Goal: Information Seeking & Learning: Learn about a topic

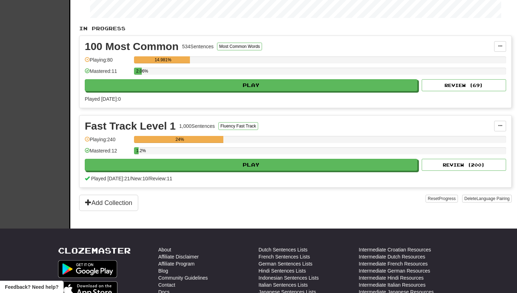
scroll to position [127, 0]
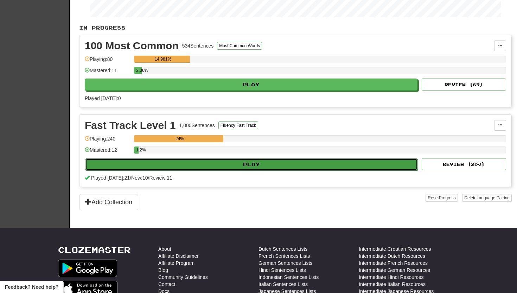
click at [296, 163] on button "Play" at bounding box center [251, 164] width 333 height 12
select select "**"
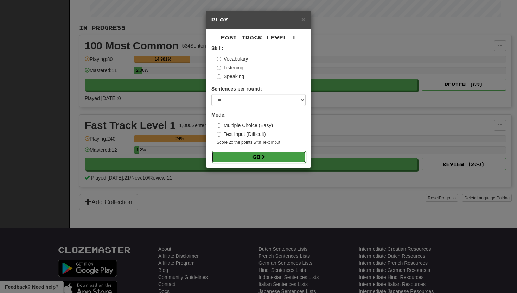
click at [283, 156] on button "Go" at bounding box center [259, 157] width 94 height 12
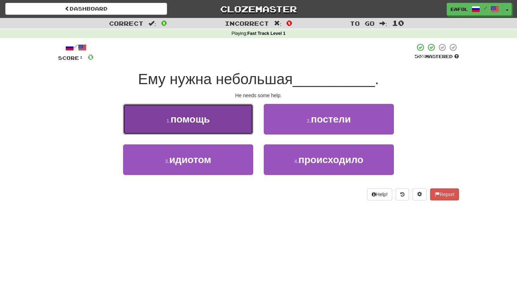
click at [228, 124] on button "1 . помощь" at bounding box center [188, 119] width 130 height 31
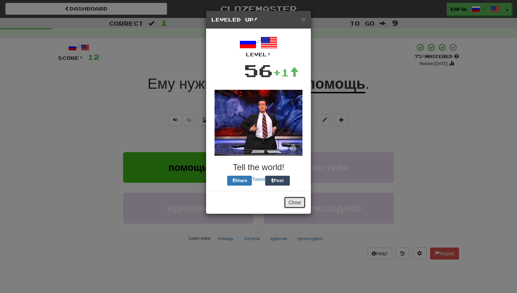
click at [291, 203] on button "Close" at bounding box center [295, 202] width 22 height 12
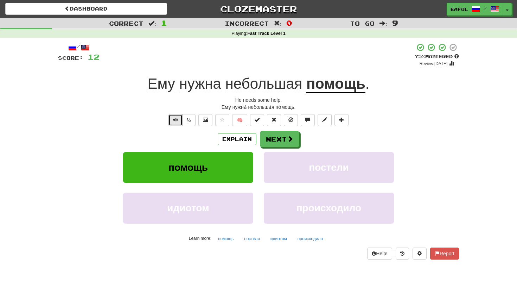
click at [176, 115] on button "Text-to-speech controls" at bounding box center [176, 120] width 14 height 12
click at [187, 120] on button "½" at bounding box center [188, 120] width 13 height 12
click at [271, 133] on button "Next" at bounding box center [279, 139] width 39 height 16
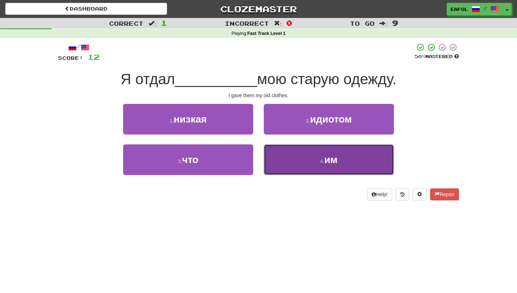
click at [286, 165] on button "4 . им" at bounding box center [329, 159] width 130 height 31
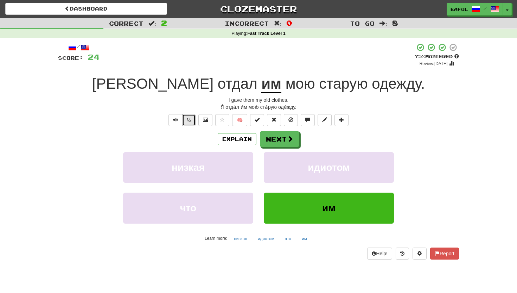
click at [188, 118] on button "½" at bounding box center [188, 120] width 13 height 12
click at [275, 142] on button "Next" at bounding box center [279, 139] width 39 height 16
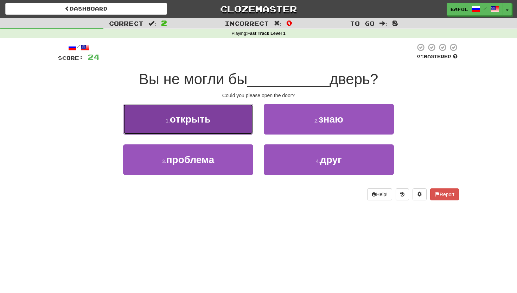
click at [213, 121] on button "1 . открыть" at bounding box center [188, 119] width 130 height 31
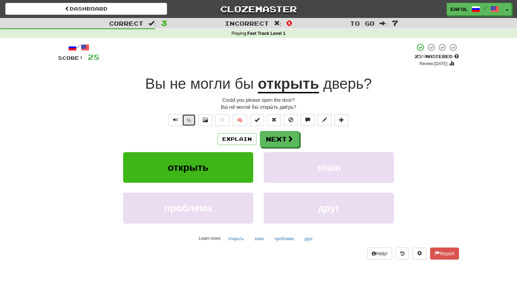
click at [191, 119] on button "½" at bounding box center [188, 120] width 13 height 12
click at [173, 121] on button "Text-to-speech controls" at bounding box center [176, 120] width 14 height 12
click at [243, 86] on span "бы" at bounding box center [244, 83] width 19 height 17
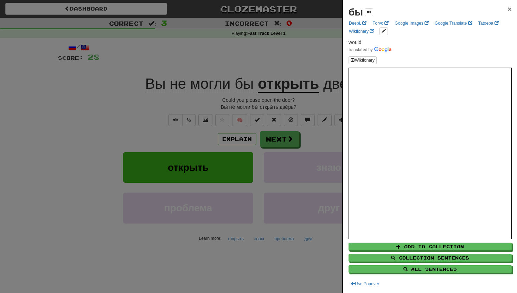
click at [511, 8] on span "×" at bounding box center [510, 9] width 4 height 8
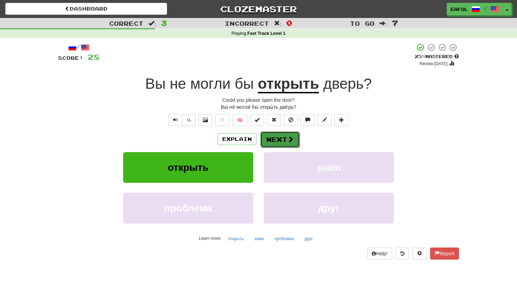
click at [292, 132] on button "Next" at bounding box center [279, 139] width 39 height 16
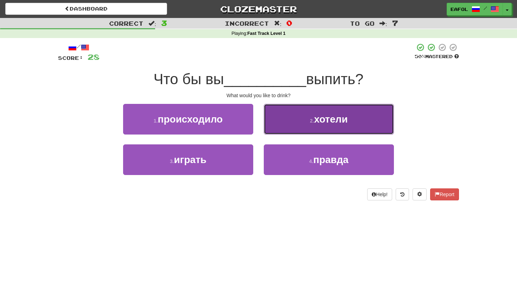
click at [301, 122] on button "2 . хотели" at bounding box center [329, 119] width 130 height 31
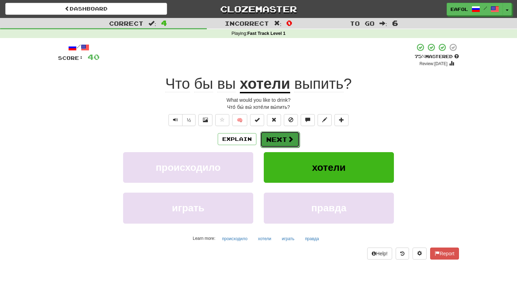
click at [285, 138] on button "Next" at bounding box center [279, 139] width 39 height 16
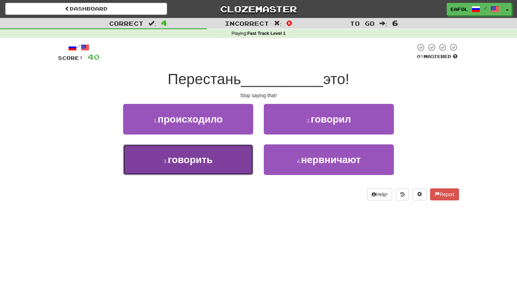
click at [217, 162] on button "3 . говорить" at bounding box center [188, 159] width 130 height 31
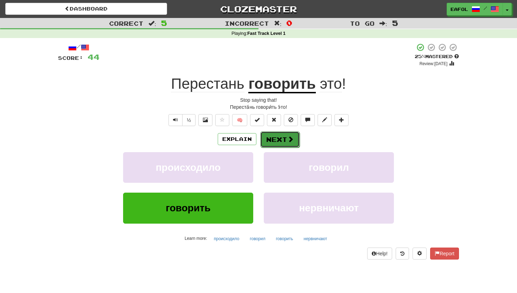
click at [275, 139] on button "Next" at bounding box center [279, 139] width 39 height 16
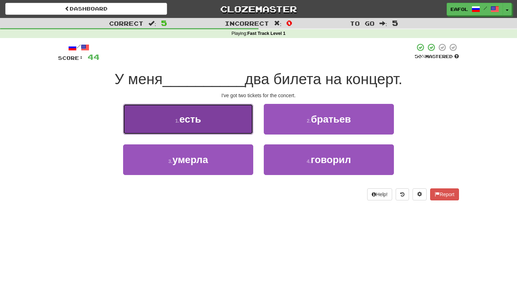
click at [194, 118] on span "есть" at bounding box center [190, 119] width 22 height 11
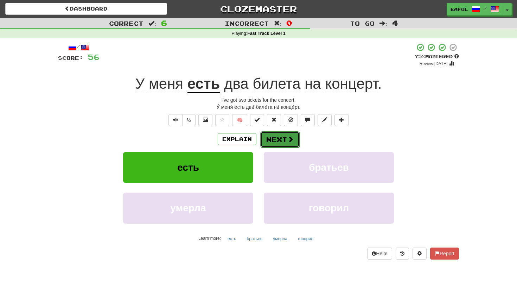
click at [283, 138] on button "Next" at bounding box center [279, 139] width 39 height 16
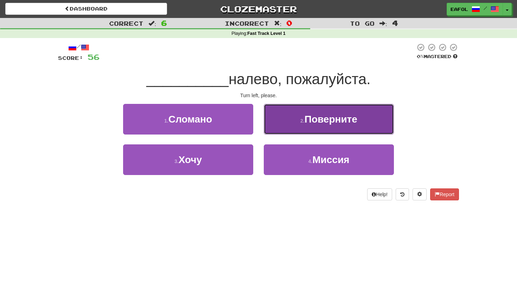
click at [306, 126] on button "2 . Поверните" at bounding box center [329, 119] width 130 height 31
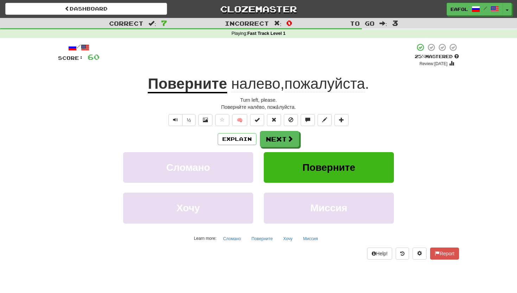
click at [170, 88] on u "Поверните" at bounding box center [187, 84] width 79 height 18
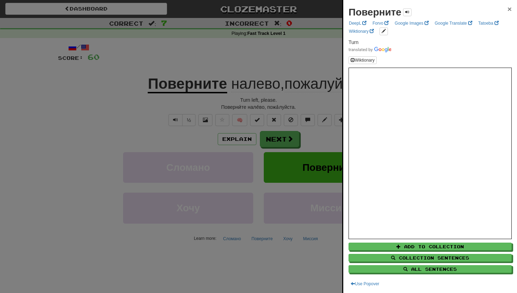
click at [510, 7] on span "×" at bounding box center [510, 9] width 4 height 8
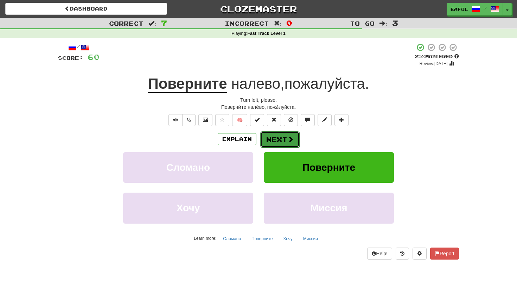
click at [280, 135] on button "Next" at bounding box center [279, 139] width 39 height 16
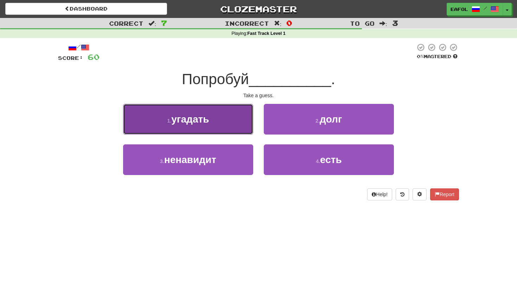
click at [202, 120] on span "угадать" at bounding box center [190, 119] width 38 height 11
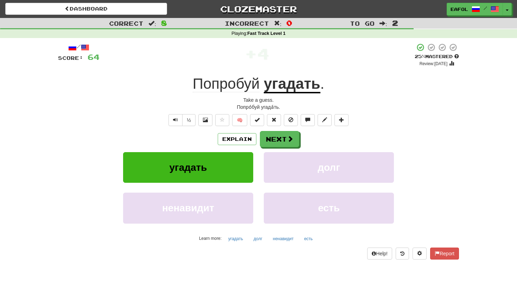
click at [294, 88] on u "угадать" at bounding box center [292, 84] width 57 height 18
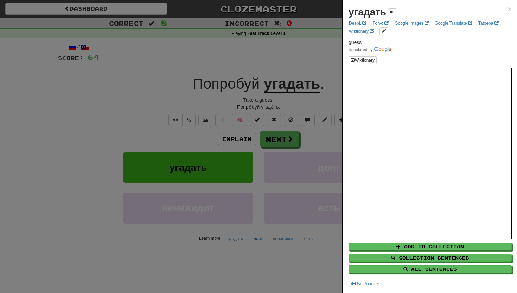
click at [507, 10] on div "угадать ×" at bounding box center [430, 12] width 163 height 14
click at [511, 8] on span "×" at bounding box center [510, 9] width 4 height 8
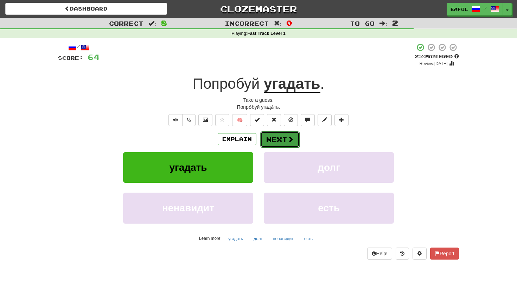
click at [278, 134] on button "Next" at bounding box center [279, 139] width 39 height 16
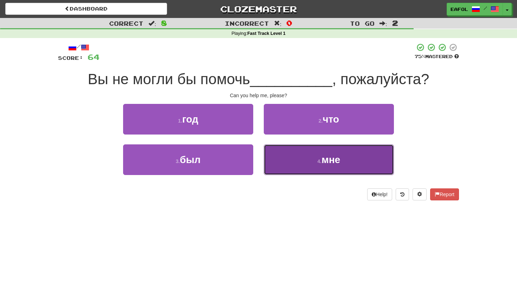
click at [313, 153] on button "4 . мне" at bounding box center [329, 159] width 130 height 31
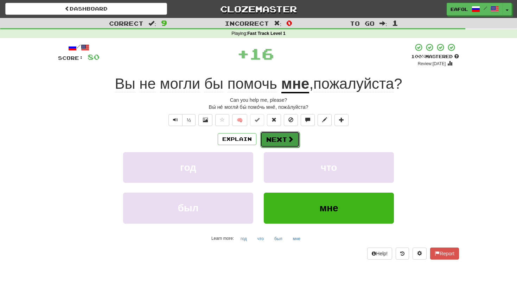
click at [284, 139] on button "Next" at bounding box center [279, 139] width 39 height 16
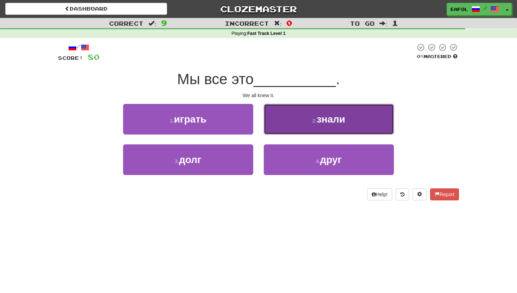
click at [304, 122] on button "2 . знали" at bounding box center [329, 119] width 130 height 31
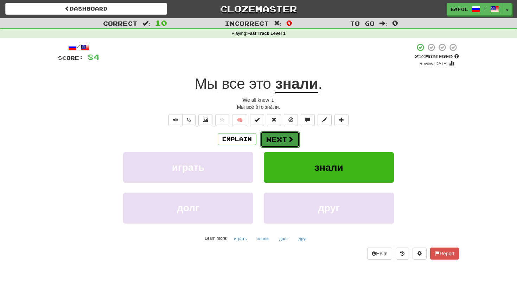
click at [289, 138] on span at bounding box center [291, 139] width 6 height 6
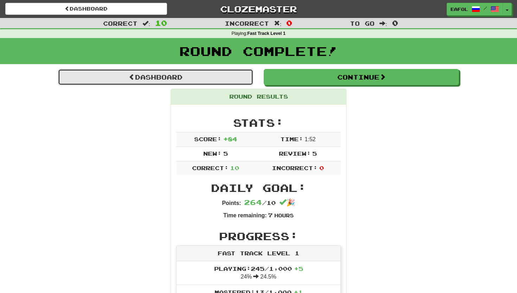
click at [229, 75] on link "Dashboard" at bounding box center [155, 77] width 195 height 16
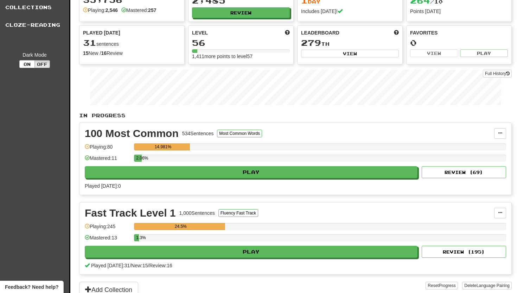
scroll to position [44, 0]
